Goal: Information Seeking & Learning: Learn about a topic

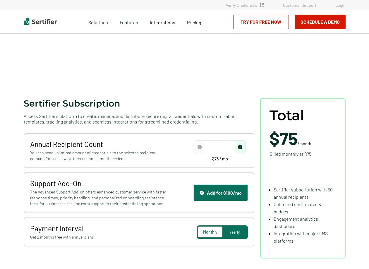
click at [32, 21] on img at bounding box center [40, 21] width 33 height 7
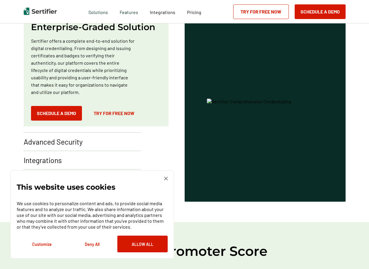
scroll to position [583, 0]
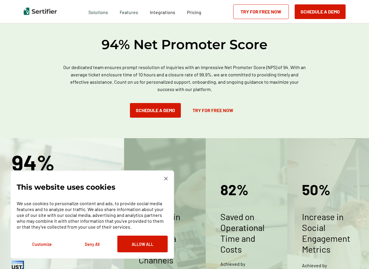
click at [167, 177] on img at bounding box center [166, 179] width 4 height 4
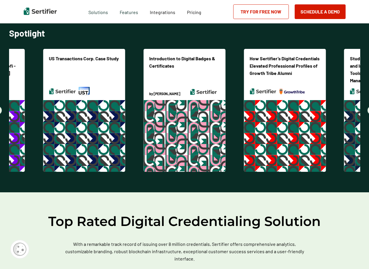
scroll to position [1421, 0]
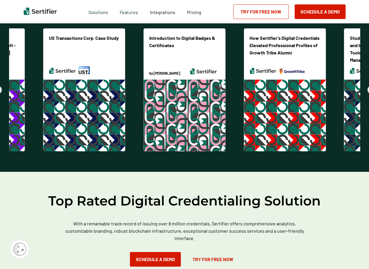
click at [137, 4] on div "Features" at bounding box center [129, 11] width 30 height 23
click at [160, 14] on span "Integrations" at bounding box center [162, 12] width 25 height 6
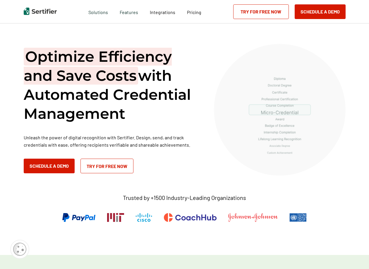
scroll to position [1433, 0]
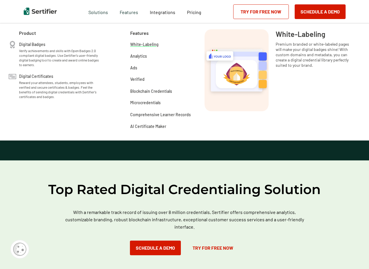
click at [140, 45] on span "White-Labeling" at bounding box center [144, 44] width 28 height 6
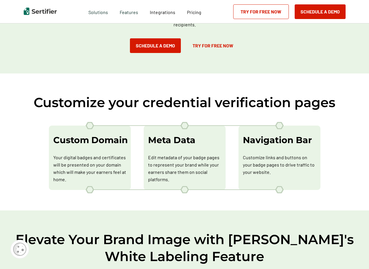
scroll to position [86, 0]
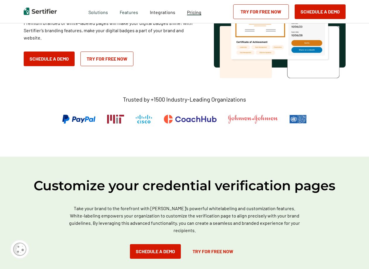
click at [193, 11] on span "Pricing" at bounding box center [194, 12] width 14 height 6
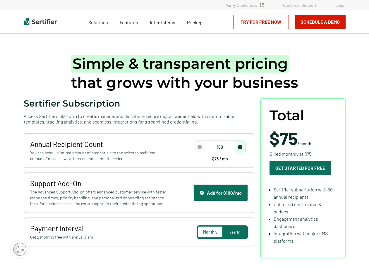
click at [243, 149] on img "increase number" at bounding box center [240, 147] width 4 height 4
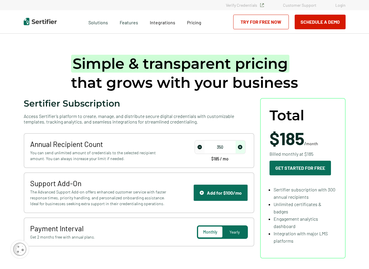
click at [243, 149] on img "increase number" at bounding box center [240, 147] width 4 height 4
type input "450"
click at [243, 149] on img "increase number" at bounding box center [240, 147] width 4 height 4
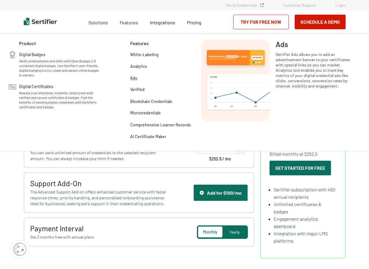
click at [134, 79] on span "Ads" at bounding box center [133, 78] width 7 height 6
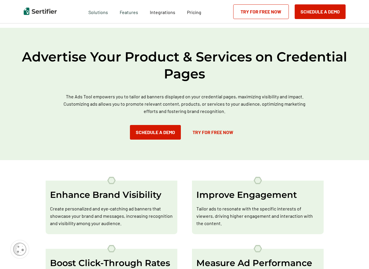
scroll to position [241, 0]
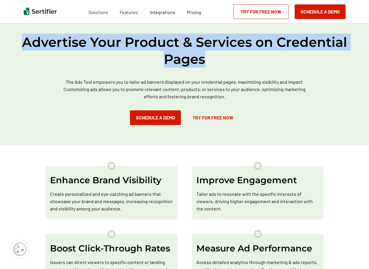
drag, startPoint x: 214, startPoint y: 64, endPoint x: 18, endPoint y: 47, distance: 197.3
click at [18, 47] on h2 "Advertise Your Product & Services on Credential Pages" at bounding box center [185, 51] width 352 height 34
click at [151, 62] on h2 "Advertise Your Product & Services on Credential Pages" at bounding box center [185, 51] width 352 height 34
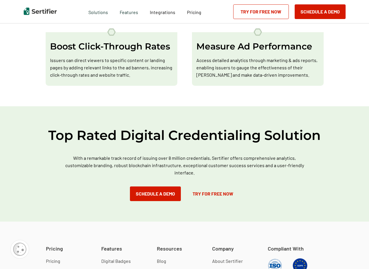
scroll to position [116, 0]
